Goal: Find specific page/section: Find specific page/section

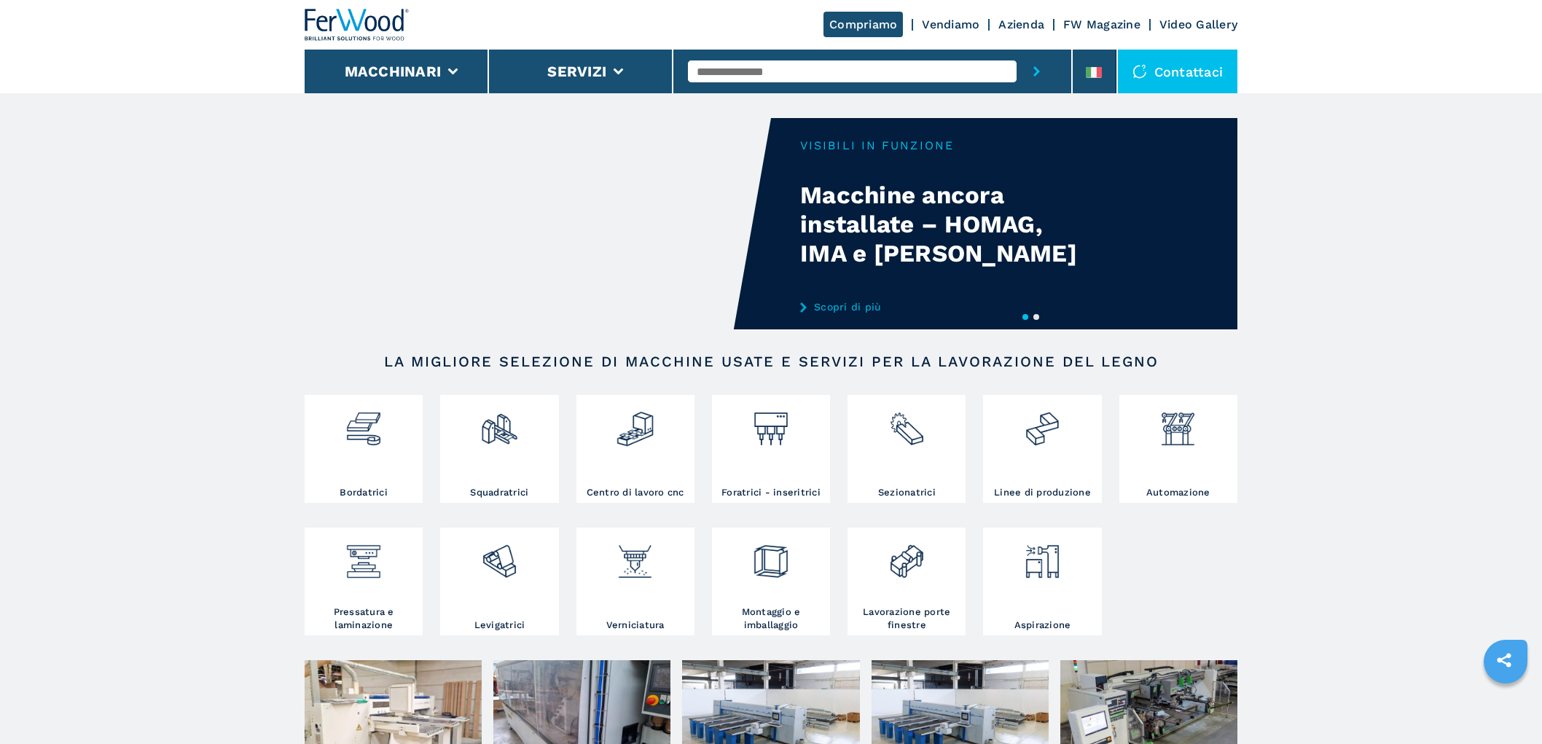
click at [769, 64] on input "text" at bounding box center [852, 71] width 329 height 22
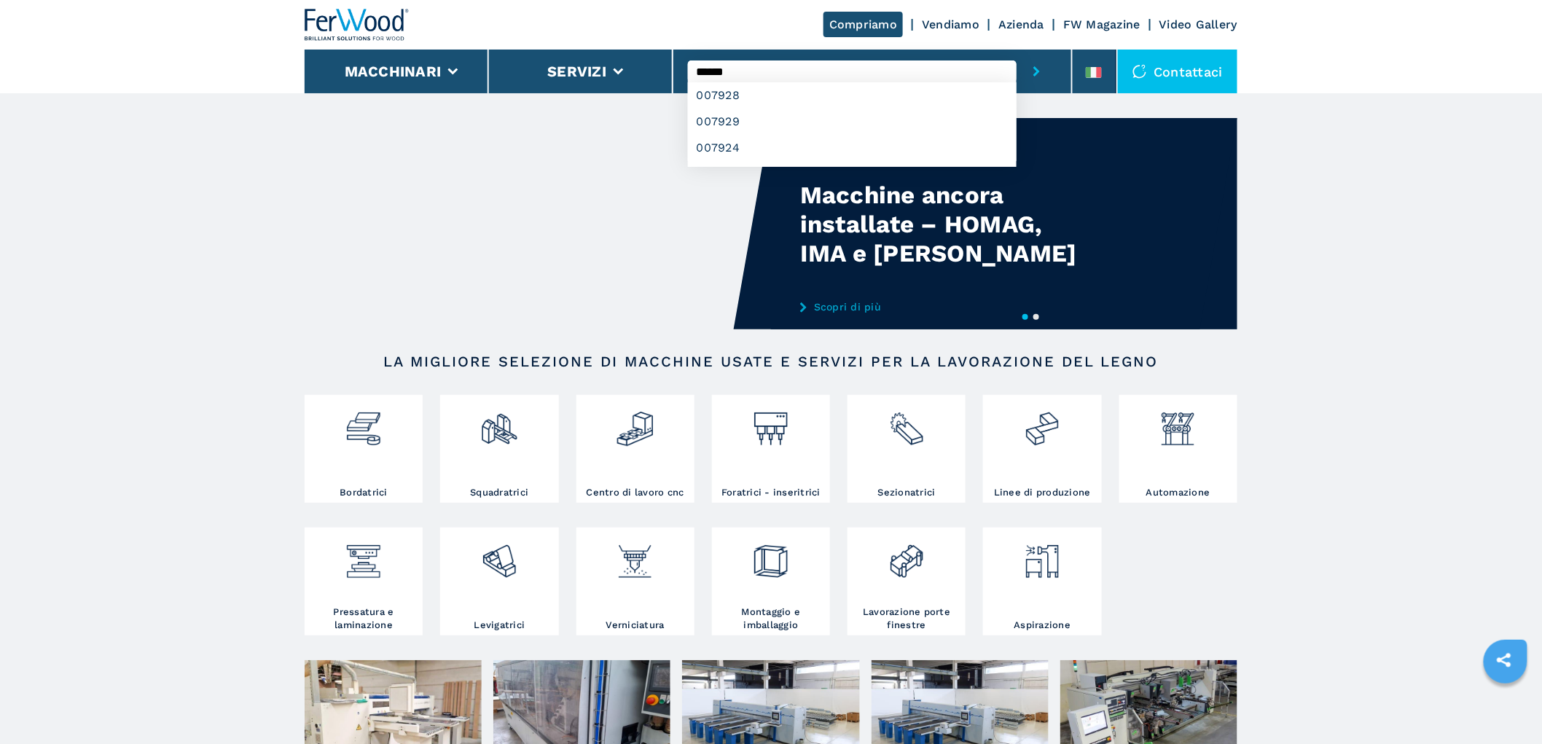
type input "******"
click at [1017, 50] on button "submit-button" at bounding box center [1037, 72] width 40 height 44
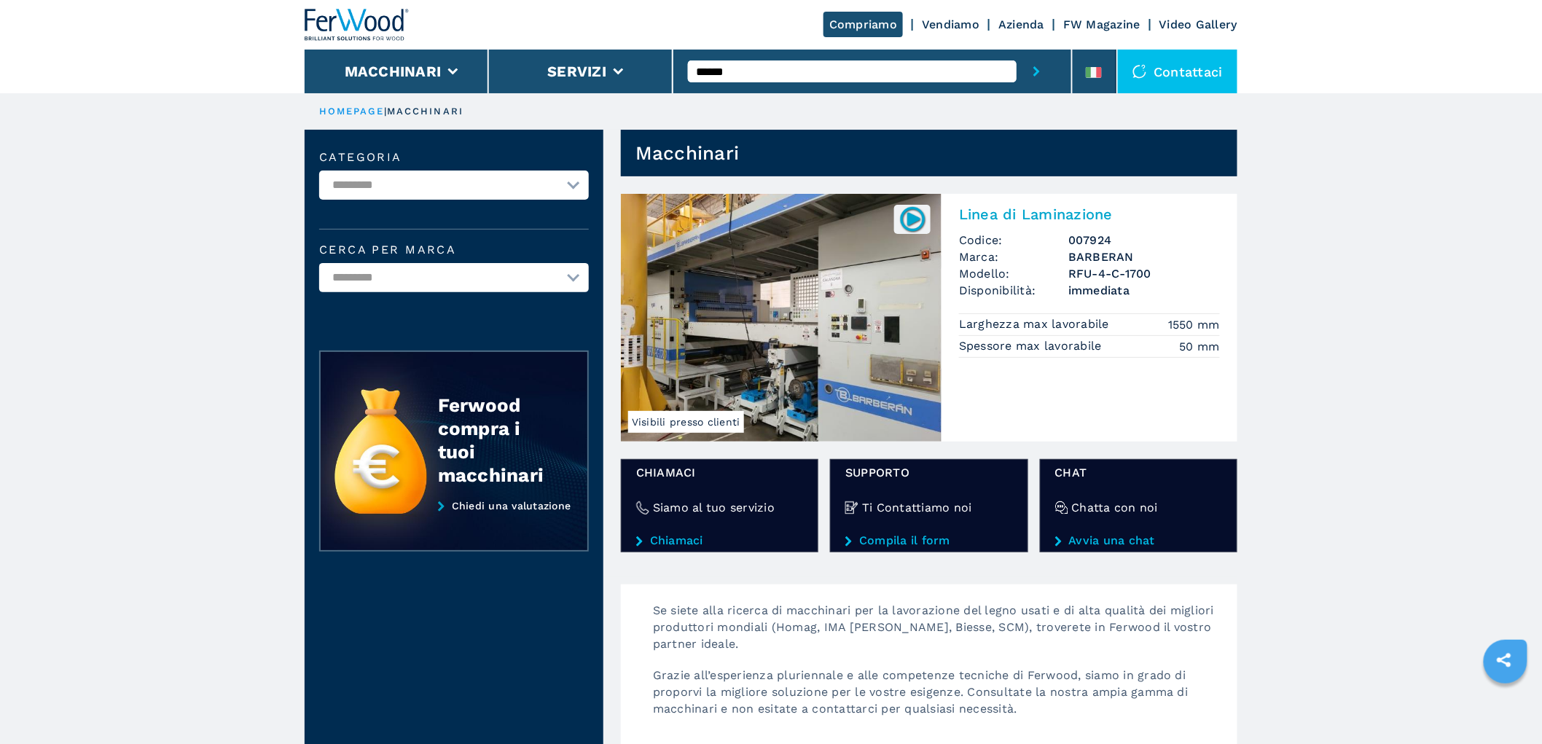
click at [1065, 230] on div "Linea di Laminazione Codice: 007924 Marca: [PERSON_NAME] Modello: RFU-4-C-1700 …" at bounding box center [1089, 280] width 296 height 173
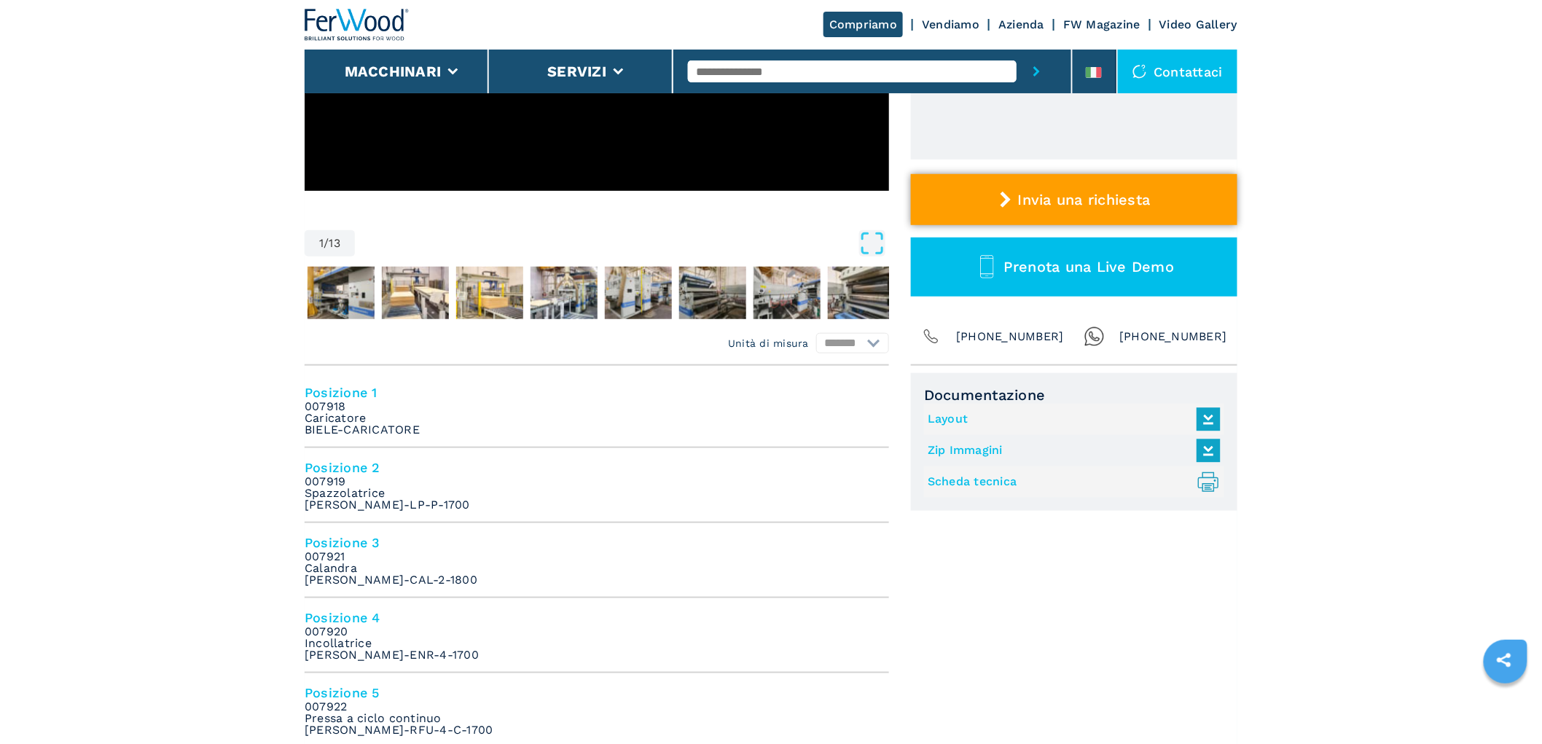
scroll to position [404, 0]
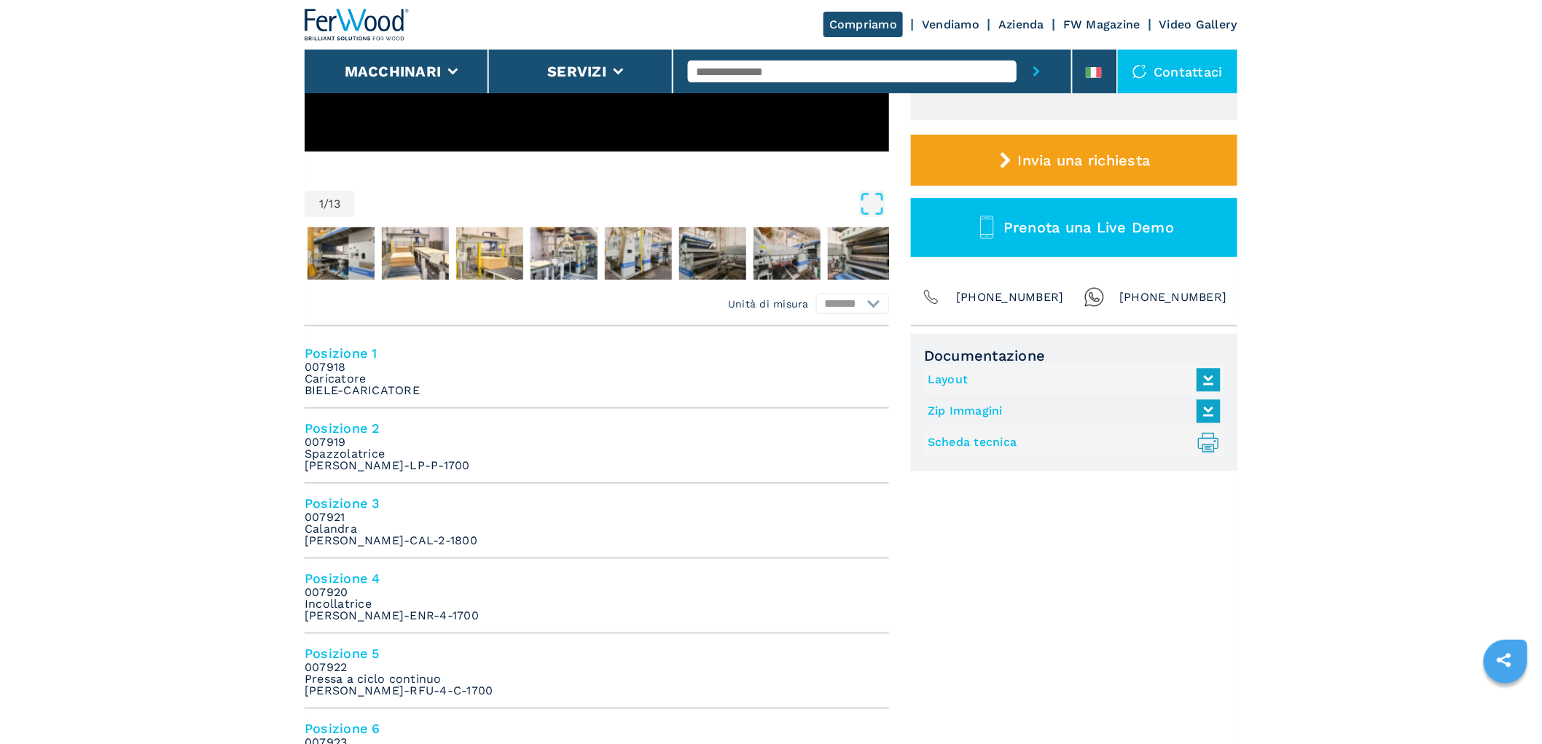
click at [346, 24] on img at bounding box center [357, 25] width 105 height 32
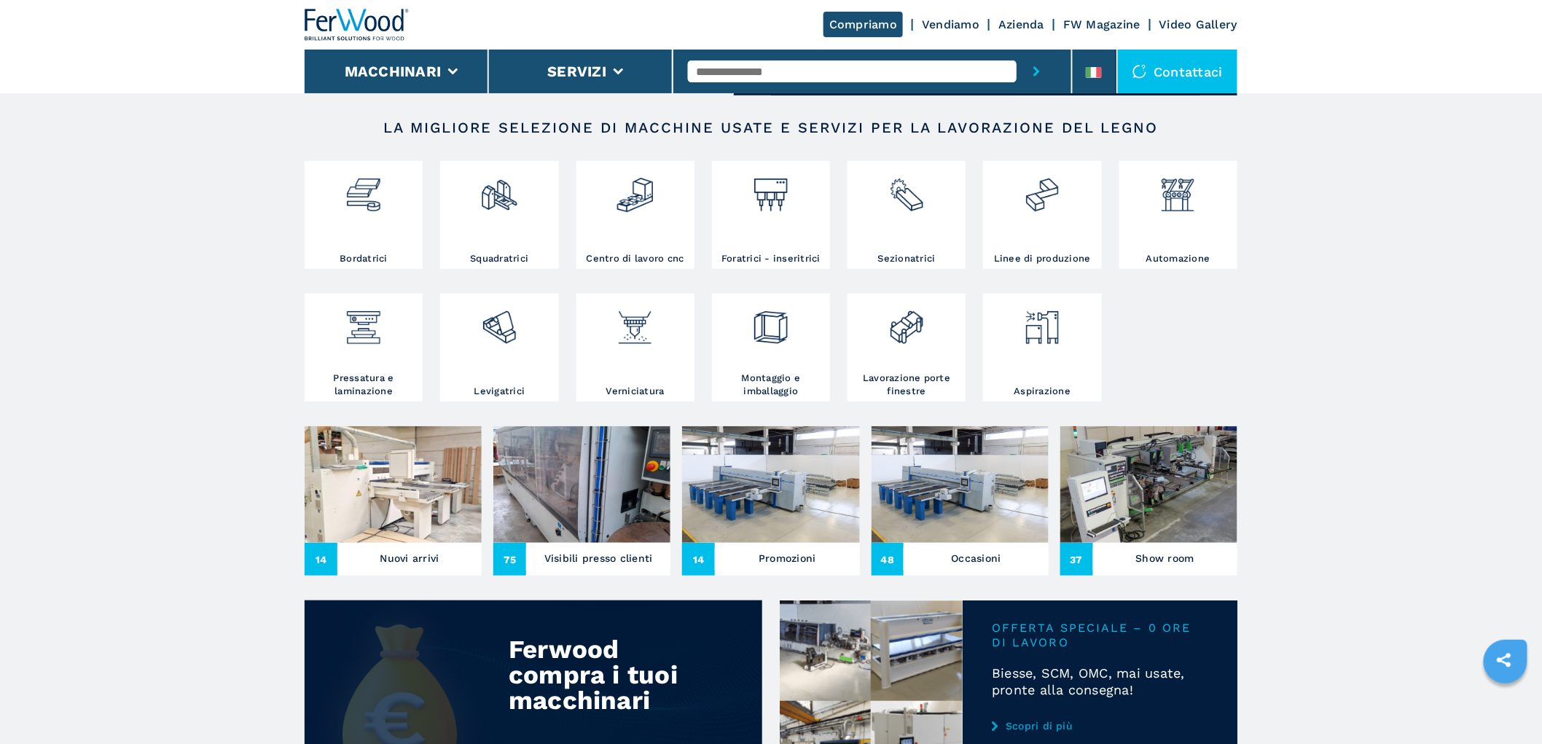
scroll to position [243, 0]
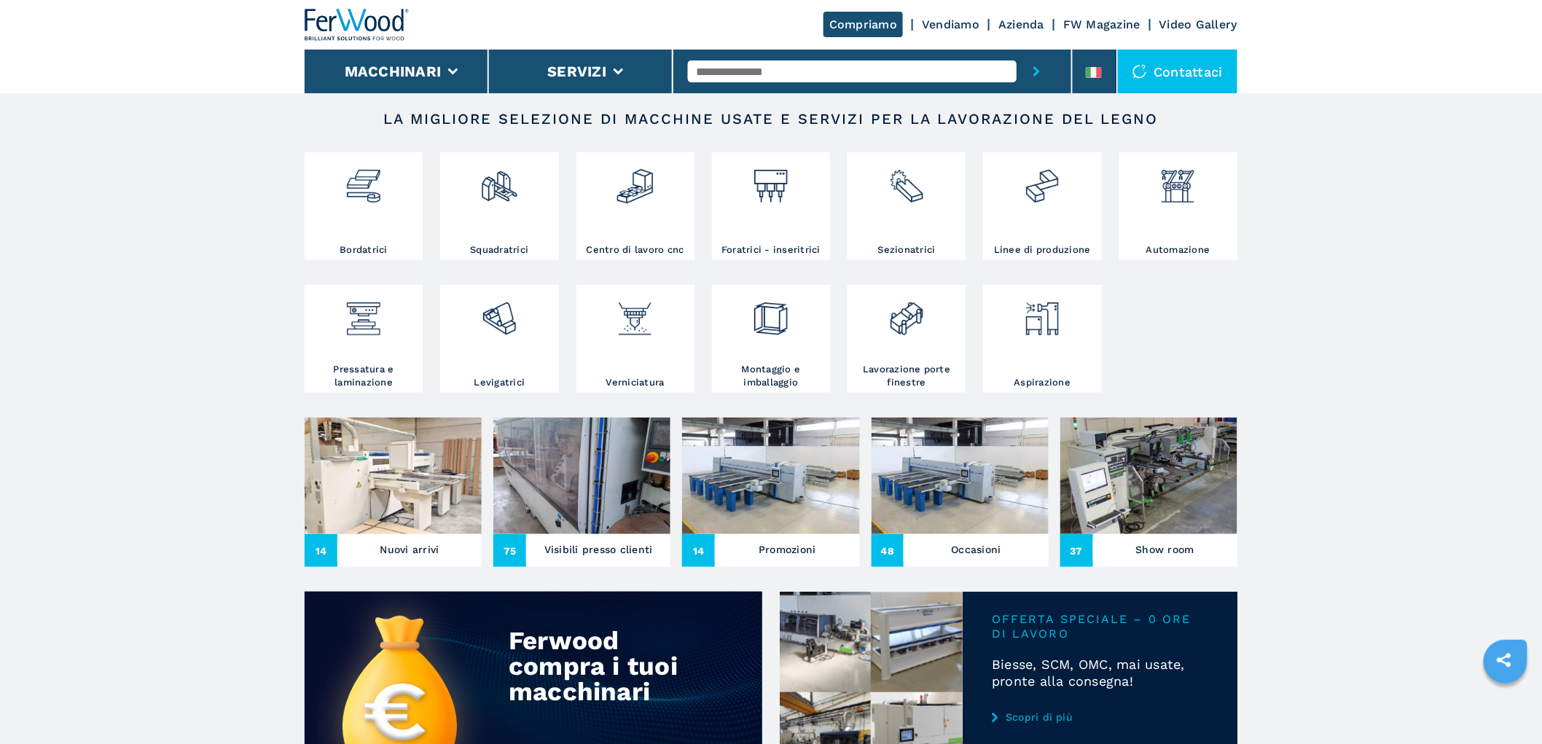
click at [430, 494] on img at bounding box center [393, 476] width 177 height 117
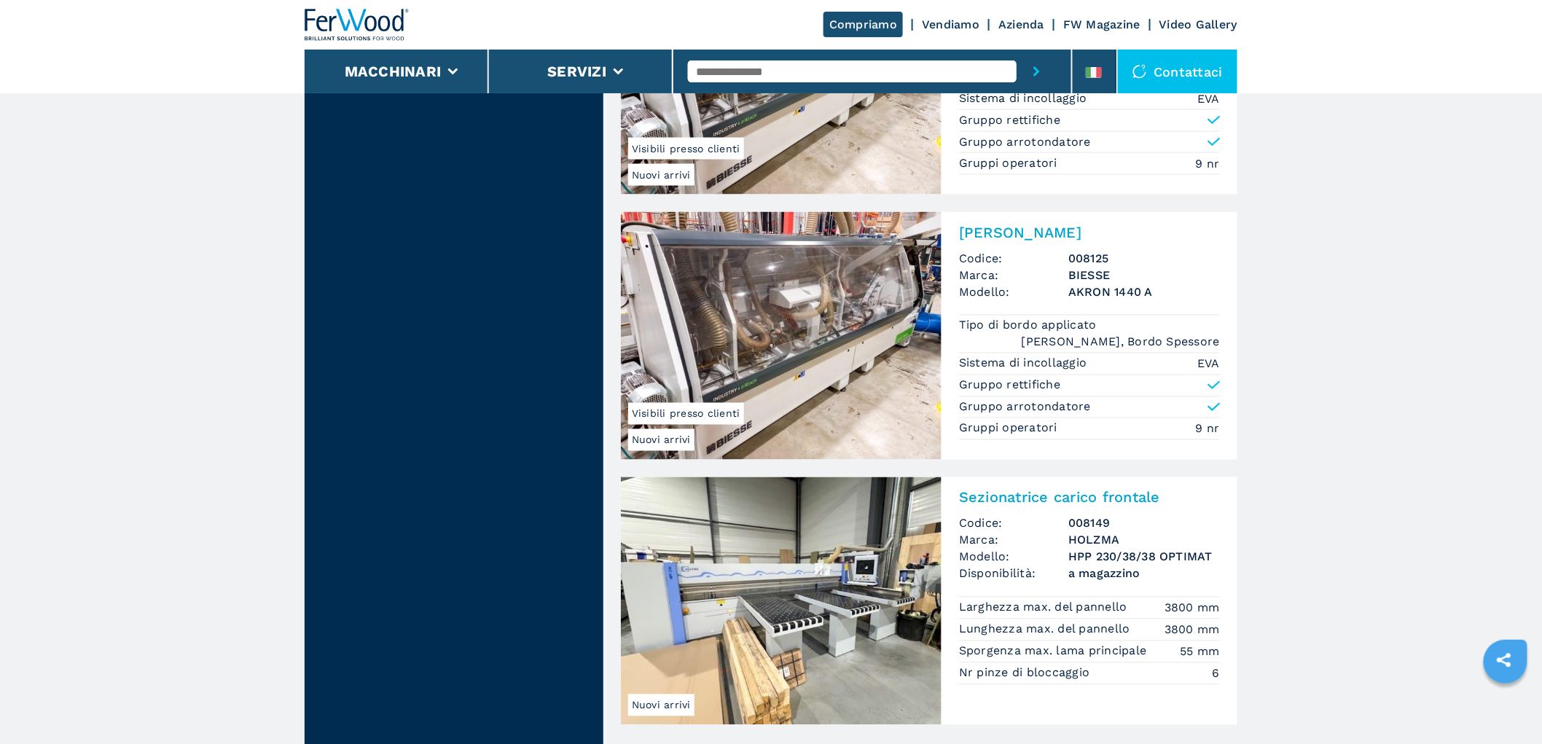
scroll to position [3562, 0]
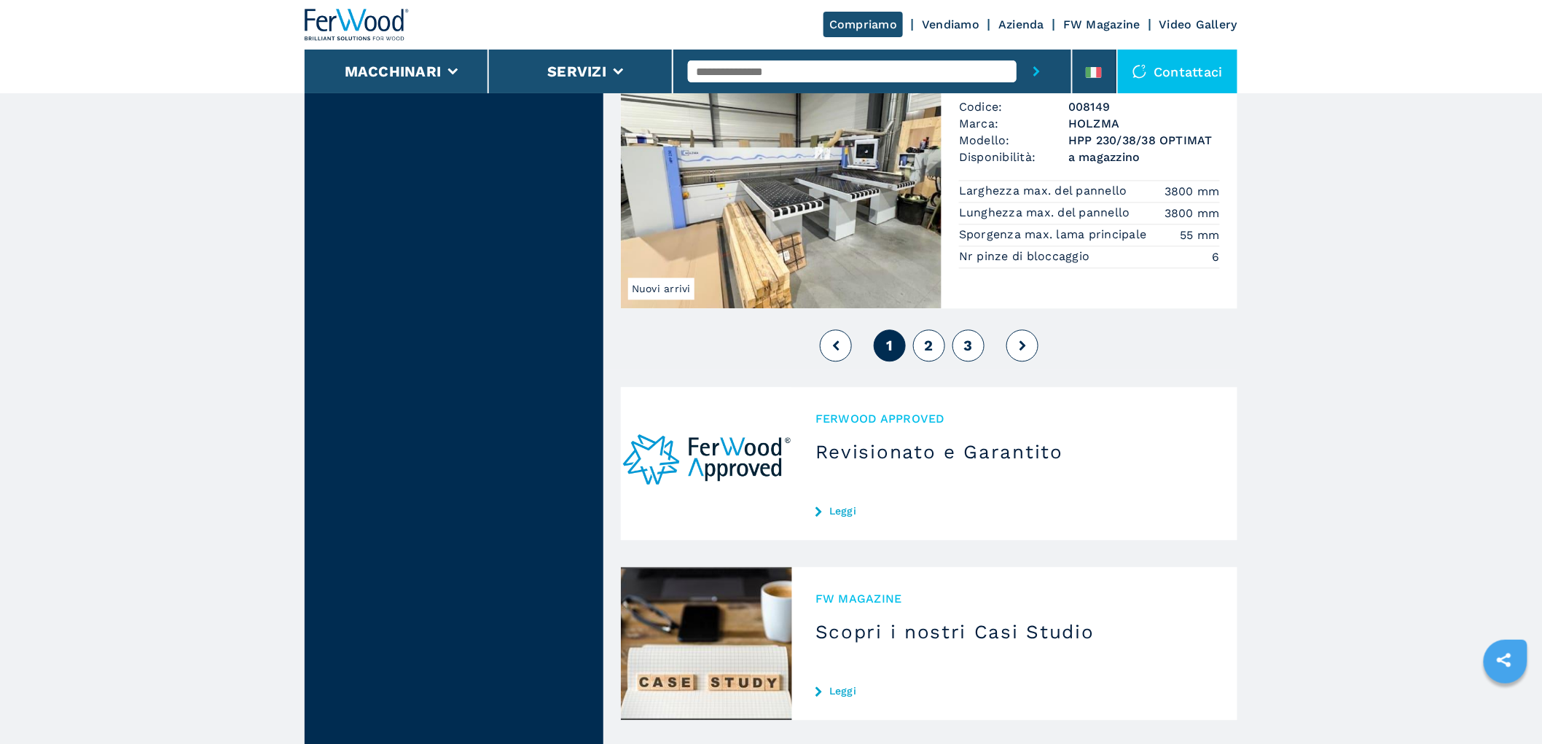
click at [928, 353] on span "2" at bounding box center [929, 345] width 9 height 17
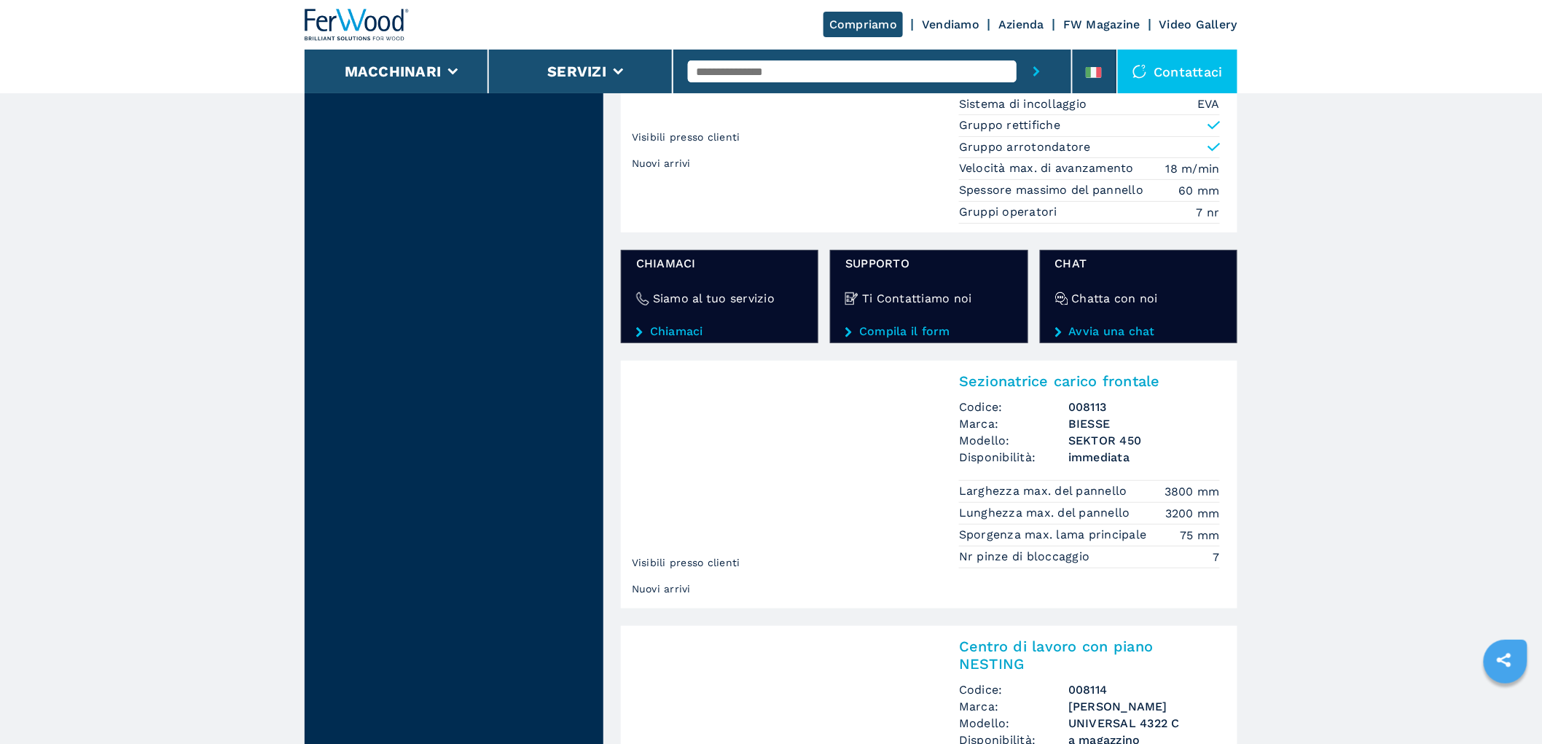
scroll to position [2604, 0]
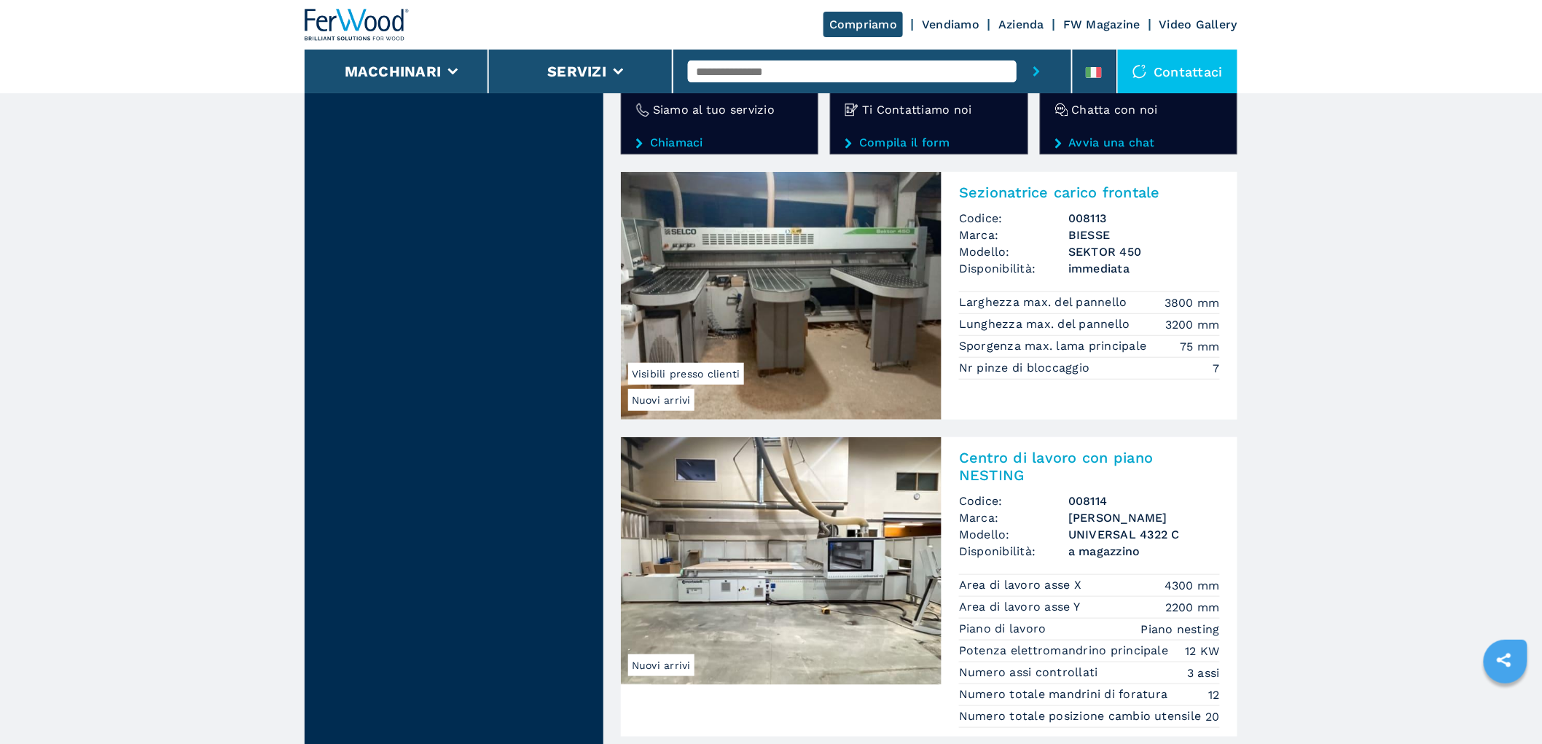
click at [351, 20] on img at bounding box center [357, 25] width 105 height 32
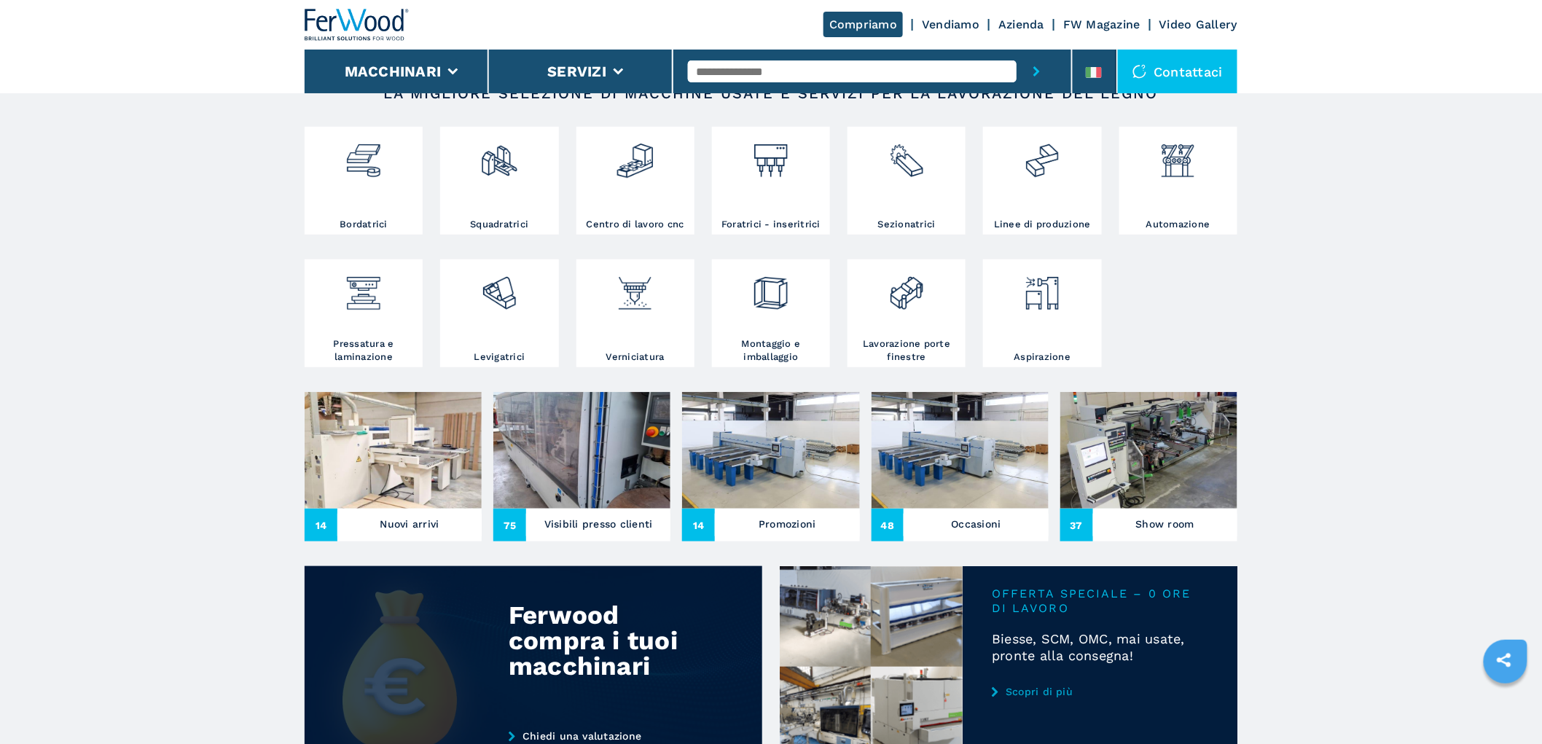
scroll to position [324, 0]
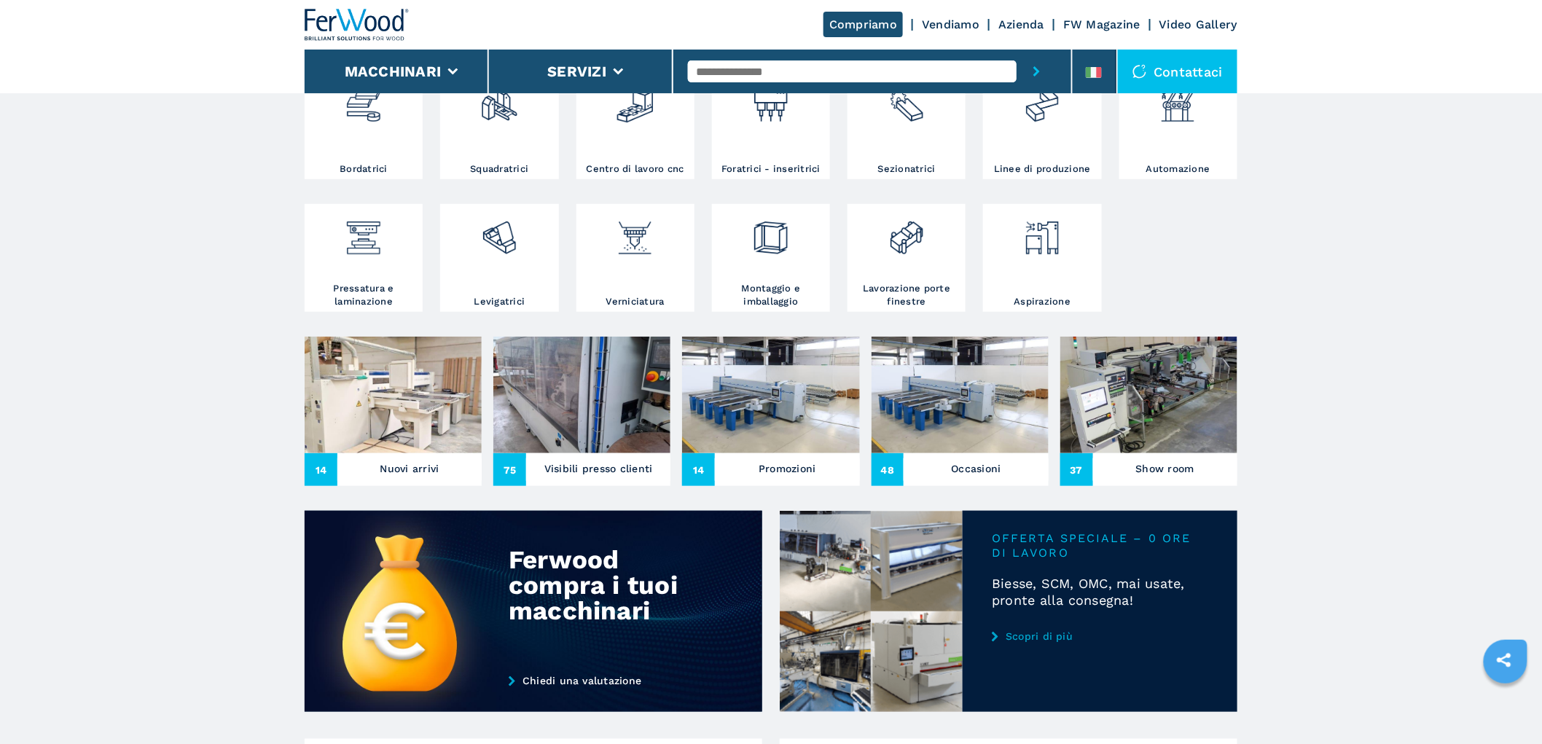
click at [372, 428] on img at bounding box center [393, 395] width 177 height 117
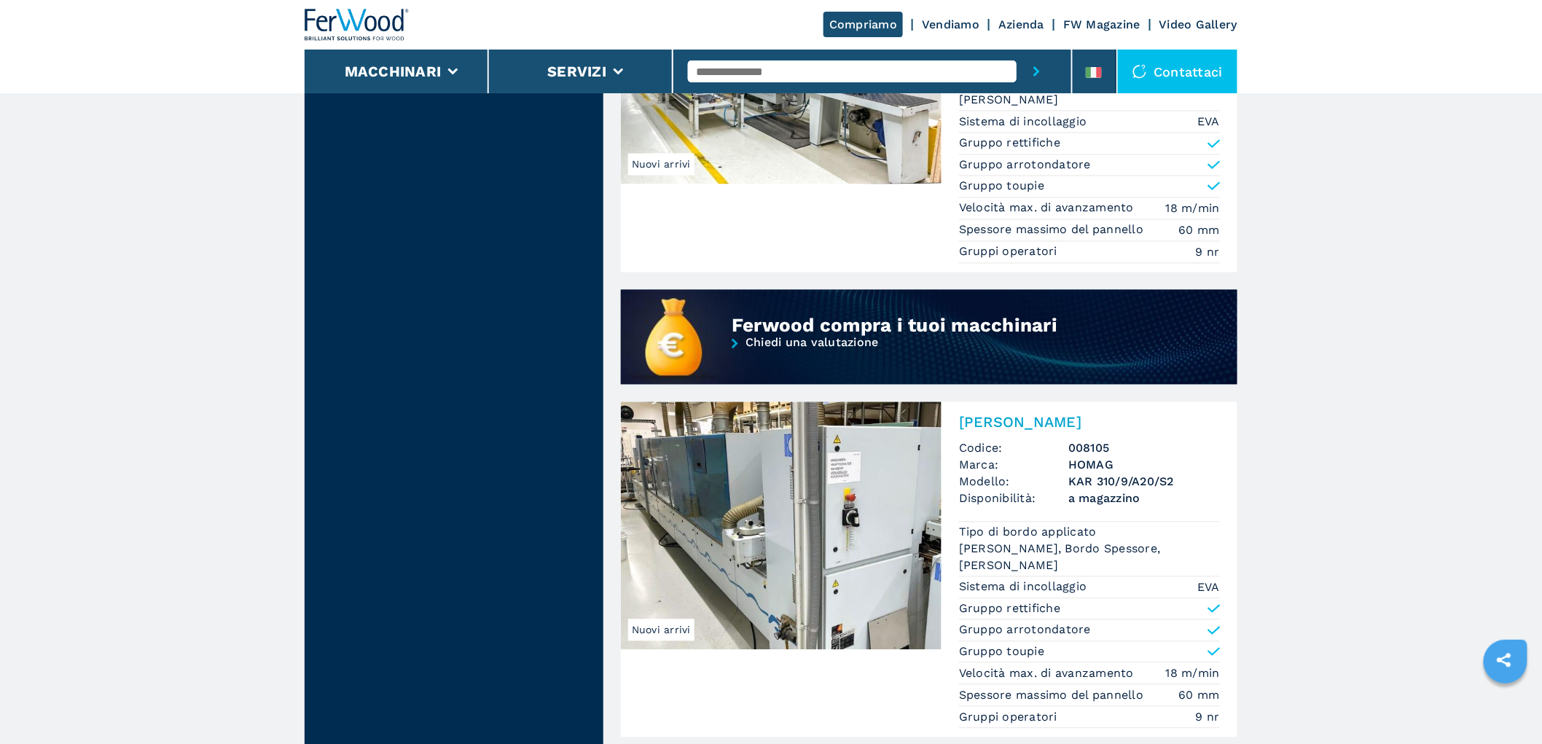
scroll to position [1376, 0]
